Goal: Register for event/course

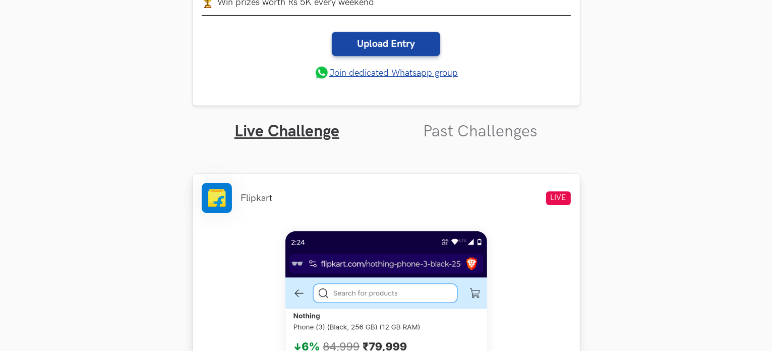
scroll to position [404, 0]
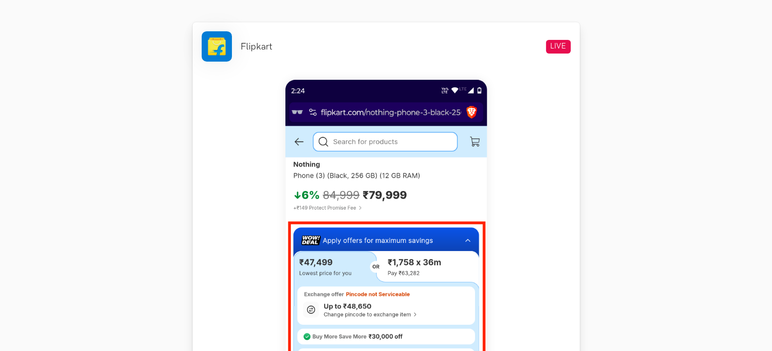
click at [377, 257] on img at bounding box center [387, 304] width 202 height 448
click at [353, 178] on img at bounding box center [387, 304] width 202 height 448
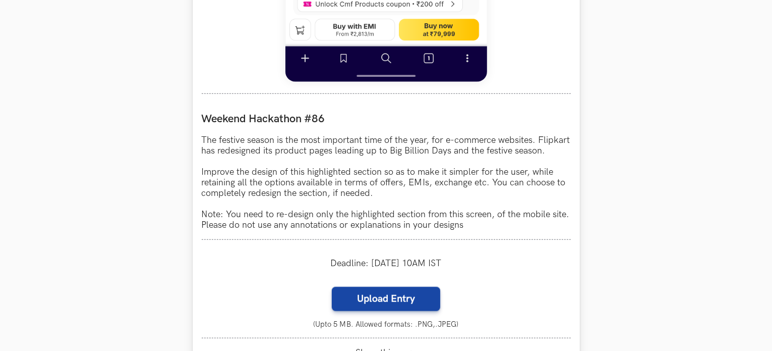
scroll to position [908, 0]
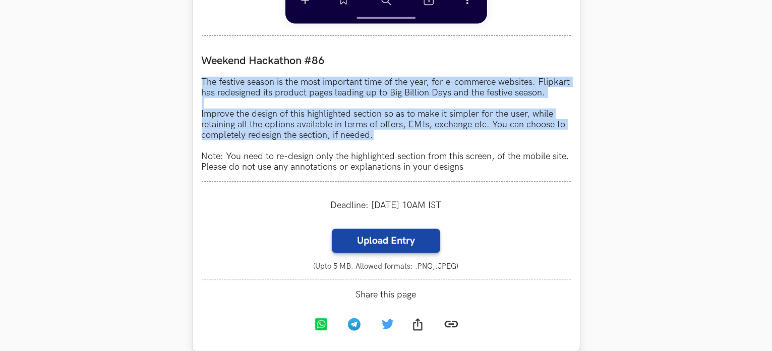
drag, startPoint x: 201, startPoint y: 78, endPoint x: 394, endPoint y: 152, distance: 206.5
copy p "The festive season is the most important time of the year, for e-commerce websi…"
